Goal: Task Accomplishment & Management: Use online tool/utility

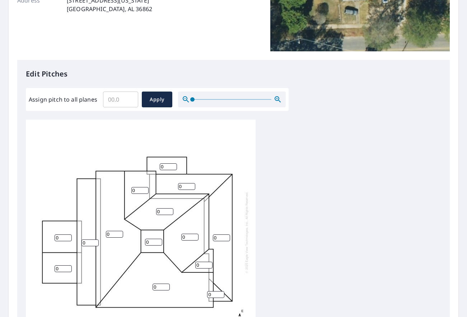
scroll to position [135, 0]
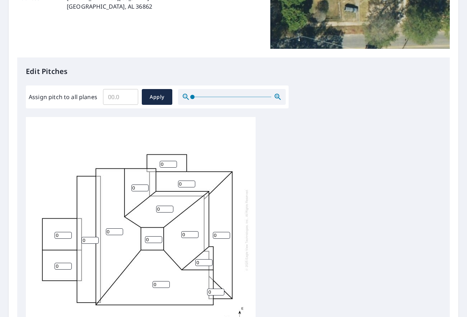
click at [108, 96] on input "Assign pitch to all planes" at bounding box center [120, 97] width 35 height 20
type input "12"
click at [158, 96] on span "Apply" at bounding box center [156, 97] width 19 height 9
type input "12"
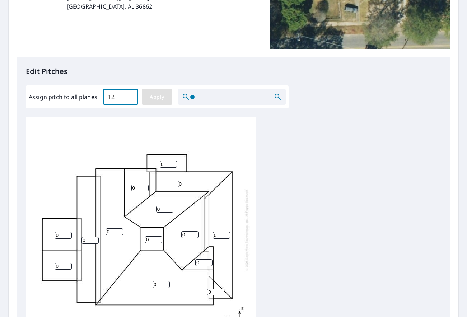
type input "12"
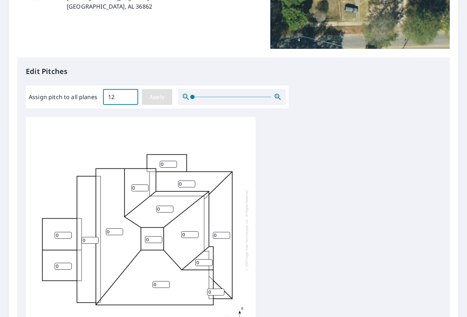
type input "12"
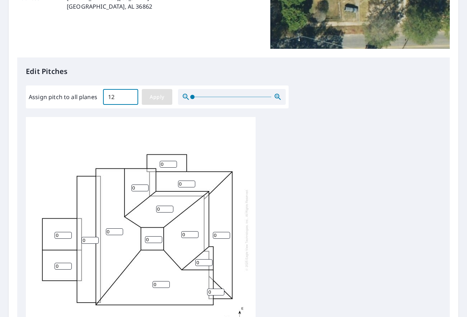
type input "12"
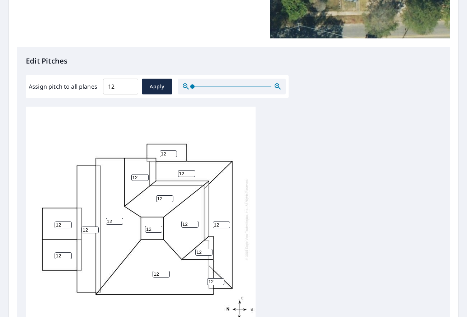
scroll to position [146, 0]
click at [214, 281] on input "12" at bounding box center [215, 281] width 17 height 7
type input "4"
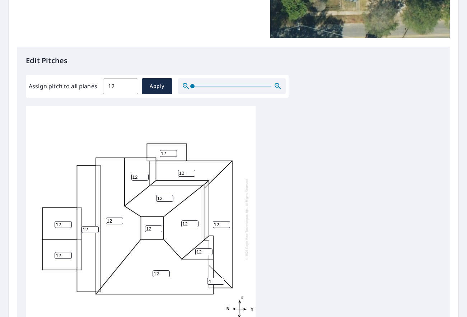
click at [221, 224] on input "12" at bounding box center [221, 224] width 17 height 7
type input "4"
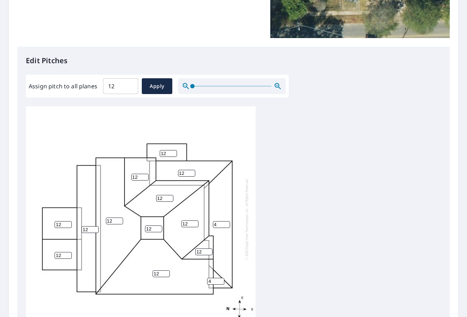
click at [182, 173] on input "12" at bounding box center [186, 173] width 17 height 7
type input "4"
click at [181, 155] on div "12 12 12 4 12 12 4 12 12 12 12 12 12 4" at bounding box center [141, 218] width 230 height 225
click at [211, 281] on input "4" at bounding box center [215, 281] width 17 height 7
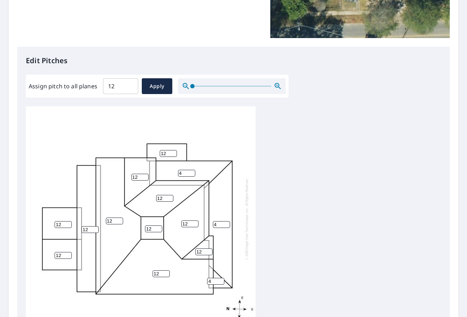
click at [211, 281] on input "4" at bounding box center [215, 281] width 17 height 7
click at [207, 281] on input "4" at bounding box center [215, 281] width 17 height 7
click at [208, 281] on input "4" at bounding box center [215, 281] width 17 height 7
click at [208, 282] on input "4" at bounding box center [215, 281] width 17 height 7
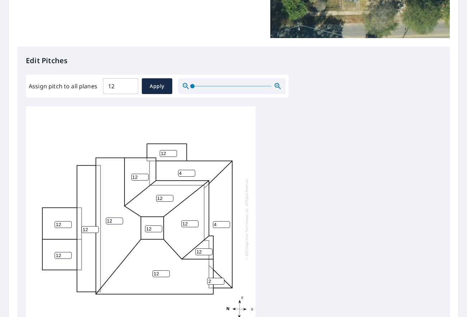
type input "2"
click at [215, 224] on input "4" at bounding box center [221, 224] width 17 height 7
type input "2"
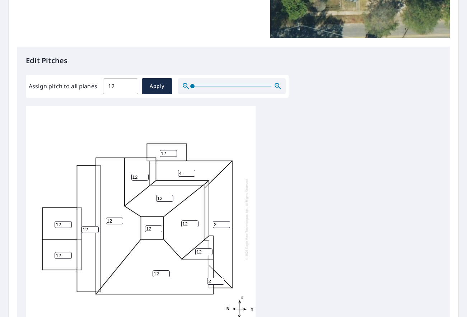
click at [180, 171] on input "4" at bounding box center [186, 173] width 17 height 7
type input "2"
click at [162, 153] on input "12" at bounding box center [168, 153] width 17 height 7
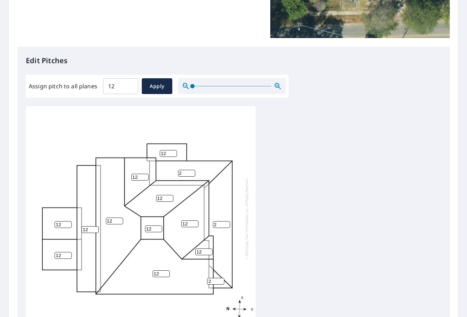
click at [162, 153] on input "12" at bounding box center [168, 153] width 17 height 7
type input "2"
click at [85, 230] on input "12" at bounding box center [89, 229] width 17 height 7
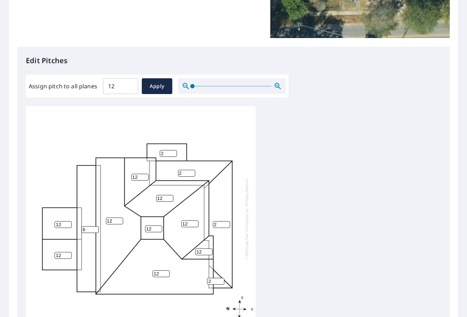
type input "6"
click at [221, 224] on input "2" at bounding box center [221, 224] width 17 height 7
click at [221, 225] on input "2" at bounding box center [221, 224] width 17 height 7
type input "3"
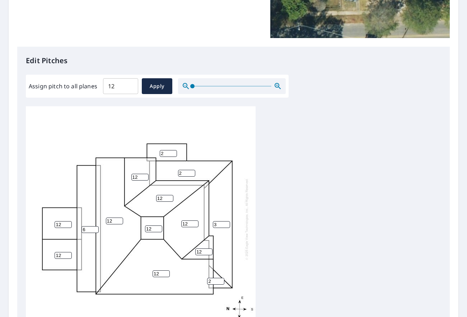
click at [211, 281] on input "2" at bounding box center [215, 281] width 17 height 7
click at [216, 283] on input "2" at bounding box center [215, 281] width 17 height 7
click at [209, 282] on input "2" at bounding box center [215, 281] width 17 height 7
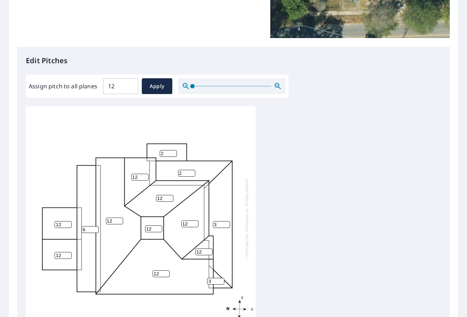
type input "3"
click at [180, 171] on input "2" at bounding box center [186, 173] width 17 height 7
type input "3"
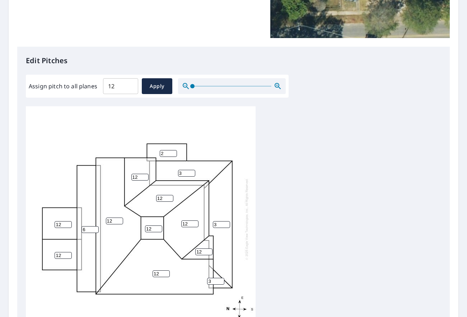
click at [164, 154] on input "2" at bounding box center [168, 153] width 17 height 7
type input "3"
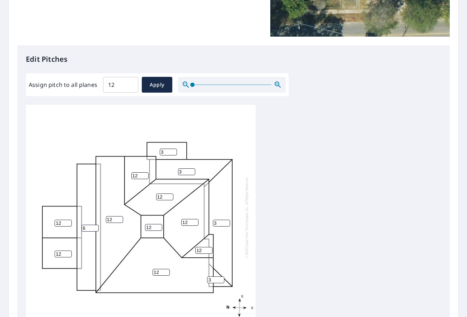
click at [57, 223] on input "12" at bounding box center [63, 223] width 17 height 7
type input "4"
click at [58, 255] on input "12" at bounding box center [63, 253] width 17 height 7
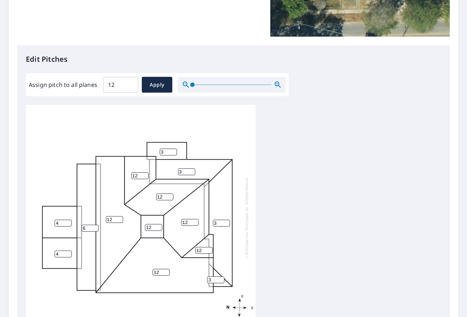
type input "4"
click at [150, 228] on input "12" at bounding box center [153, 227] width 17 height 7
click at [146, 229] on input "0" at bounding box center [153, 227] width 17 height 7
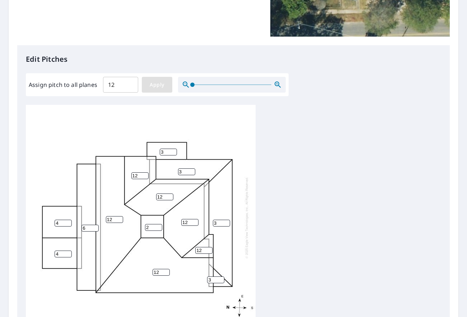
type input "2"
click at [166, 83] on button "Apply" at bounding box center [157, 85] width 30 height 16
type input "12"
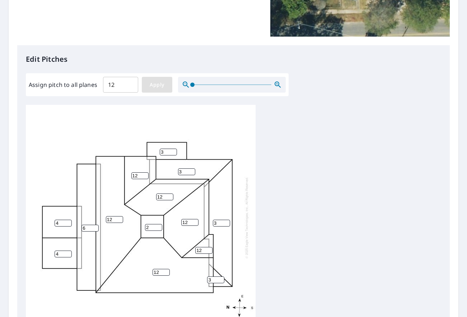
type input "12"
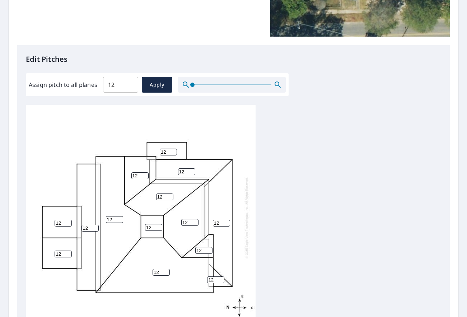
click at [150, 227] on input "12" at bounding box center [153, 227] width 17 height 7
click at [150, 226] on input "12" at bounding box center [153, 227] width 17 height 7
type input "2"
click at [58, 222] on input "12" at bounding box center [63, 223] width 17 height 7
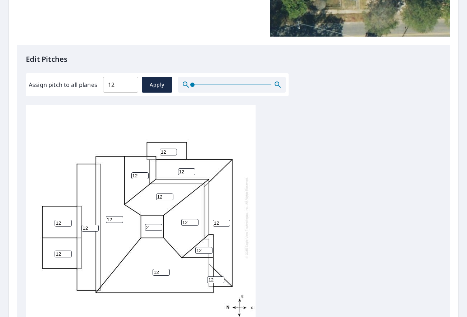
click at [58, 222] on input "12" at bounding box center [63, 223] width 17 height 7
type input "4"
click at [57, 255] on input "12" at bounding box center [63, 253] width 17 height 7
drag, startPoint x: 57, startPoint y: 255, endPoint x: 65, endPoint y: 253, distance: 8.4
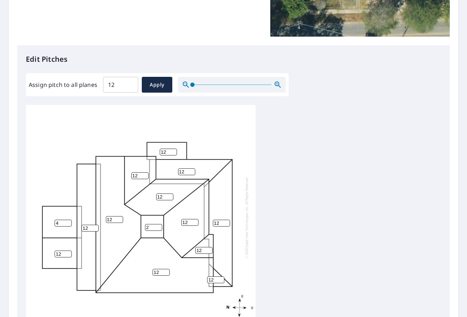
click at [56, 255] on input "12" at bounding box center [63, 253] width 17 height 7
type input "4"
click at [84, 228] on input "12" at bounding box center [89, 228] width 17 height 7
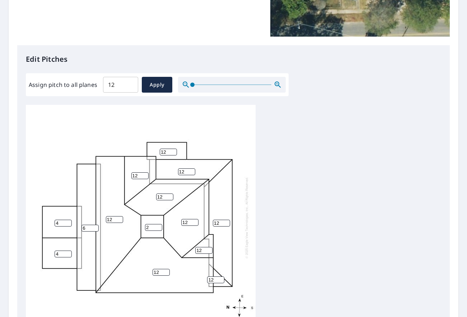
type input "6"
click at [211, 279] on input "12" at bounding box center [215, 279] width 17 height 7
type input "4"
click at [216, 223] on input "12" at bounding box center [221, 223] width 17 height 7
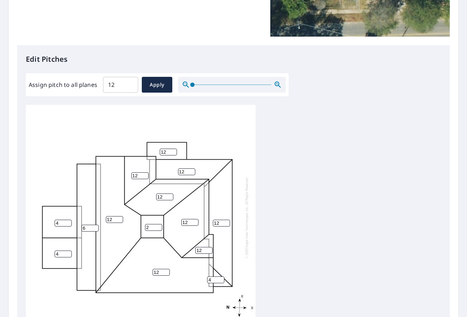
click at [216, 223] on input "12" at bounding box center [221, 223] width 17 height 7
type input "4"
click at [182, 173] on input "12" at bounding box center [186, 171] width 17 height 7
type input "4"
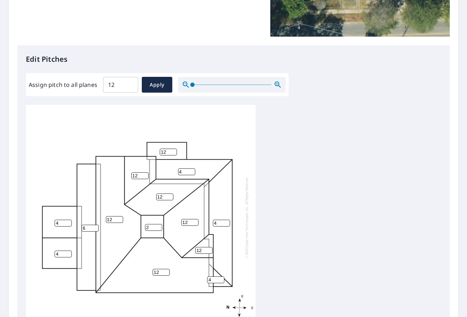
click at [164, 150] on input "12" at bounding box center [168, 152] width 17 height 7
click at [164, 150] on input "4" at bounding box center [168, 152] width 17 height 7
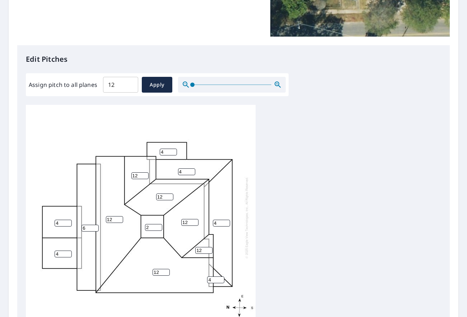
click at [163, 150] on input "4" at bounding box center [168, 152] width 17 height 7
click at [162, 151] on input "4" at bounding box center [168, 152] width 17 height 7
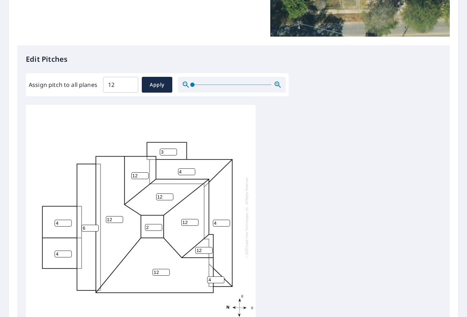
type input "3"
click at [216, 130] on div "12 12 6 4 12 12 4 4 4 12 3 2 12 4" at bounding box center [141, 217] width 230 height 225
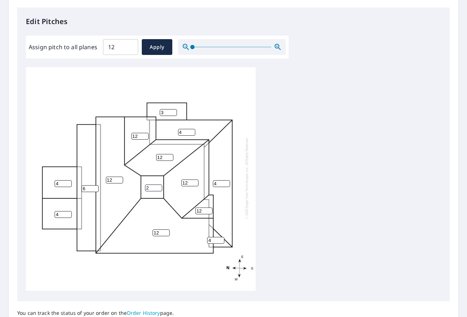
scroll to position [251, 0]
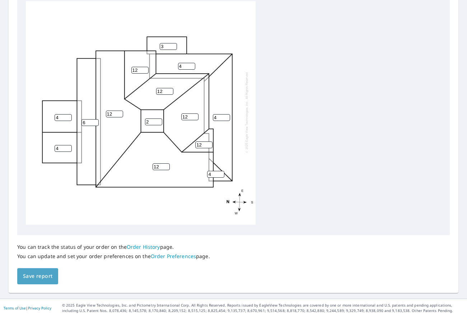
click at [35, 274] on span "Save report" at bounding box center [37, 276] width 29 height 9
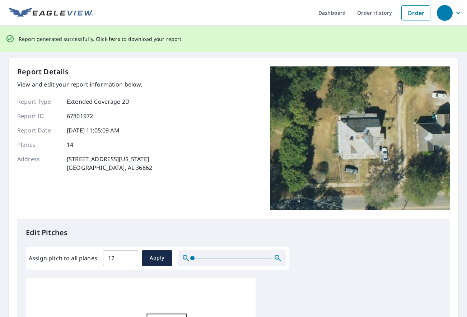
scroll to position [0, 0]
click at [109, 39] on span "here" at bounding box center [115, 39] width 12 height 9
